Goal: Book appointment/travel/reservation

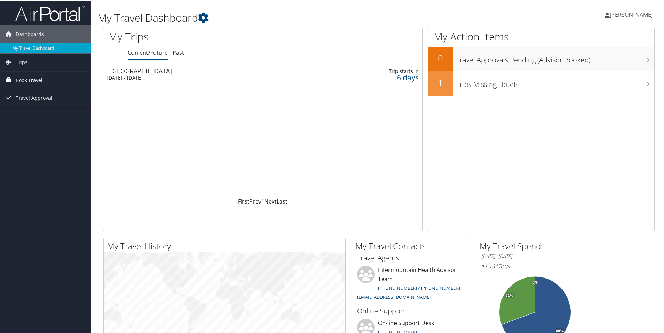
click at [29, 77] on span "Book Travel" at bounding box center [29, 79] width 27 height 17
click at [40, 117] on link "Book/Manage Online Trips" at bounding box center [45, 114] width 91 height 10
